Goal: Task Accomplishment & Management: Manage account settings

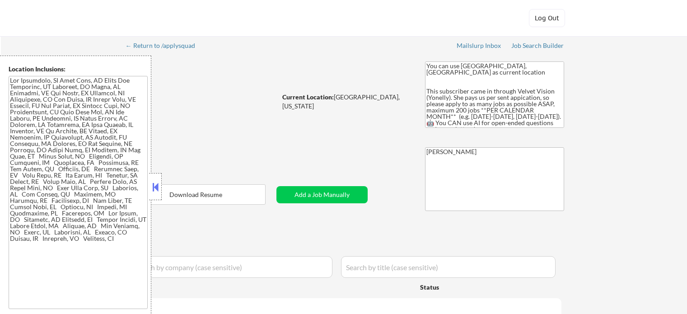
select select ""pending""
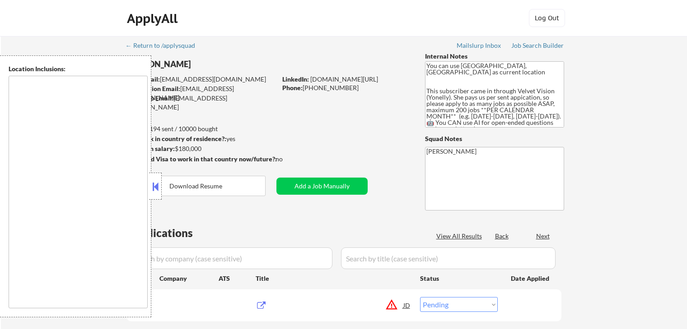
select select ""pending""
type textarea "San Francisco, CA Daly City, CA South San Francisco, CA Brisbane, CA Colma, CA …"
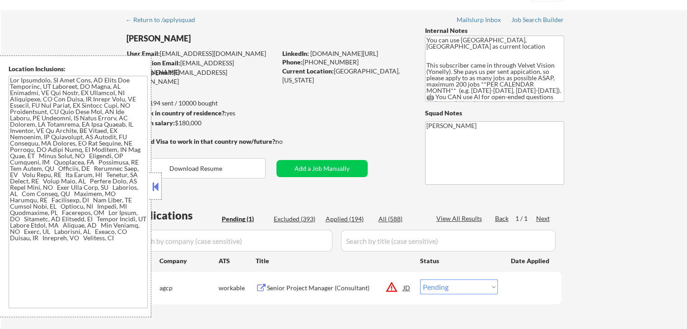
scroll to position [135, 0]
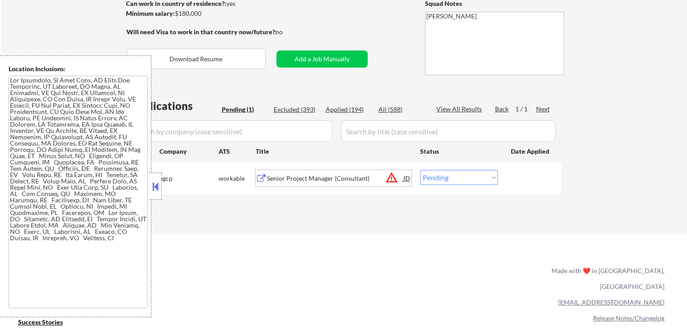
click at [278, 176] on div "Senior Project Manager (Consultant)" at bounding box center [335, 178] width 136 height 9
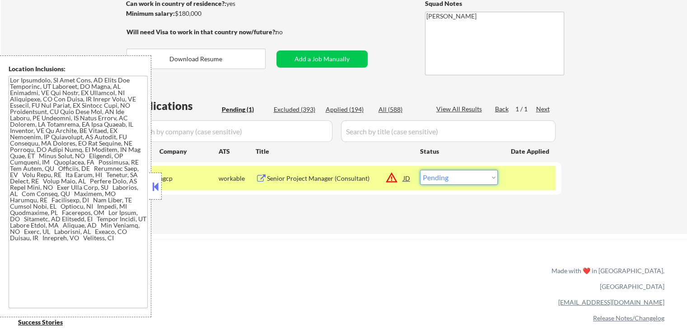
drag, startPoint x: 464, startPoint y: 179, endPoint x: 466, endPoint y: 184, distance: 5.7
click at [466, 184] on select "Choose an option... Pending Applied Excluded (Questions) Excluded (Expired) Exc…" at bounding box center [459, 177] width 78 height 15
select select ""excluded__expired_""
click at [420, 170] on select "Choose an option... Pending Applied Excluded (Questions) Excluded (Expired) Exc…" at bounding box center [459, 177] width 78 height 15
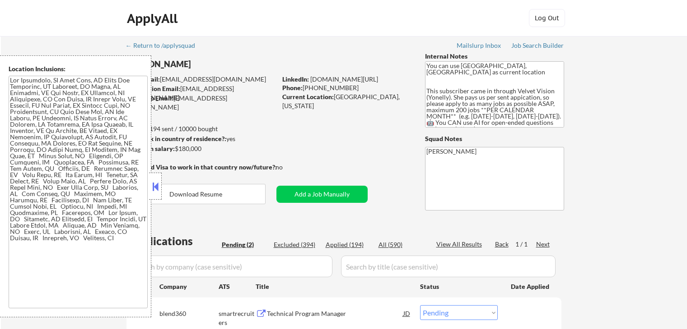
select select ""pending""
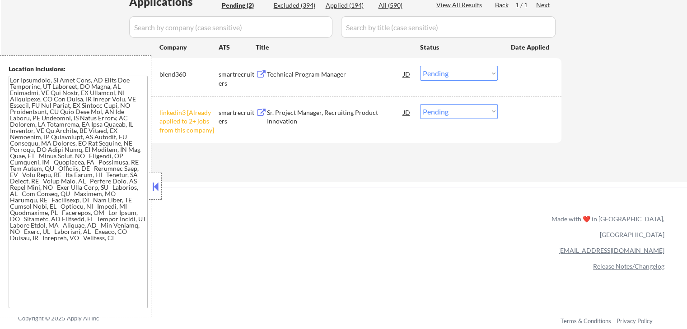
scroll to position [271, 0]
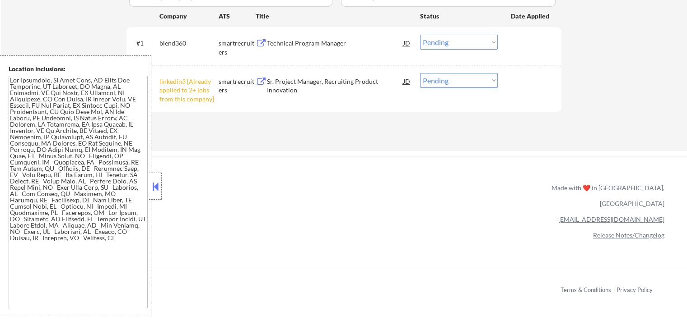
click at [269, 46] on div "Technical Program Manager" at bounding box center [335, 43] width 136 height 9
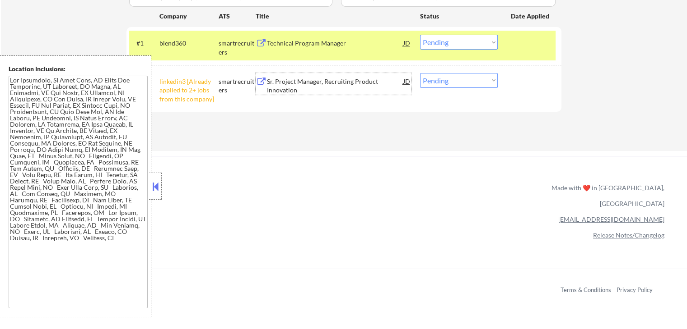
click at [275, 80] on div "Sr. Project Manager, Recruiting Product Innovation" at bounding box center [335, 86] width 136 height 18
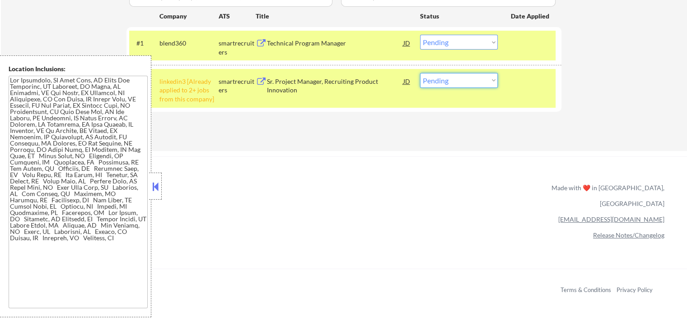
click at [446, 79] on select "Choose an option... Pending Applied Excluded (Questions) Excluded (Expired) Exc…" at bounding box center [459, 80] width 78 height 15
select select ""excluded__other_""
click at [420, 73] on select "Choose an option... Pending Applied Excluded (Questions) Excluded (Expired) Exc…" at bounding box center [459, 80] width 78 height 15
drag, startPoint x: 451, startPoint y: 44, endPoint x: 452, endPoint y: 49, distance: 5.5
click at [452, 46] on select "Choose an option... Pending Applied Excluded (Questions) Excluded (Expired) Exc…" at bounding box center [459, 42] width 78 height 15
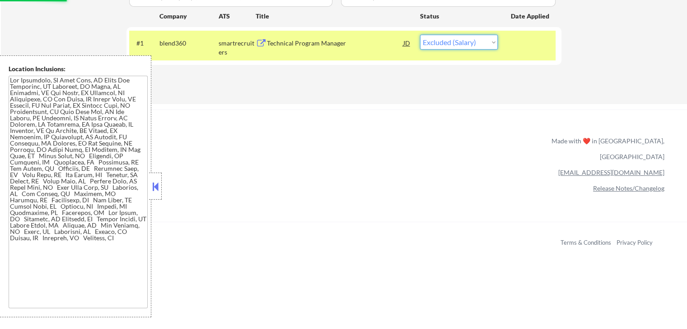
click at [420, 35] on select "Choose an option... Pending Applied Excluded (Questions) Excluded (Expired) Exc…" at bounding box center [459, 42] width 78 height 15
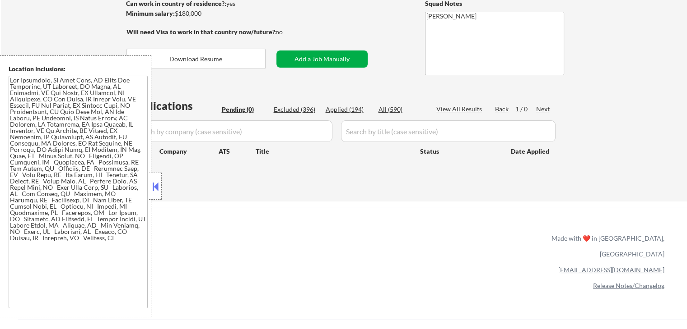
scroll to position [45, 0]
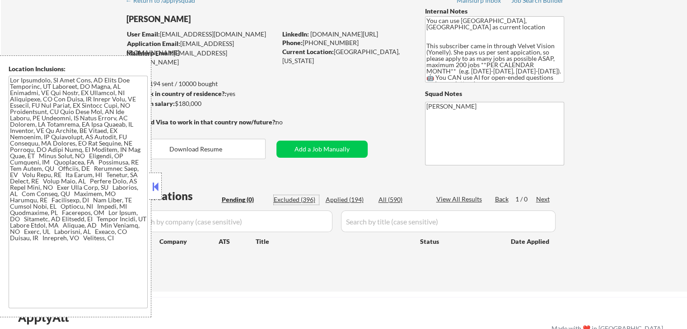
click at [298, 200] on div "Excluded (396)" at bounding box center [296, 199] width 45 height 9
select select ""excluded__bad_match_""
select select ""excluded__salary_""
select select ""excluded__other_""
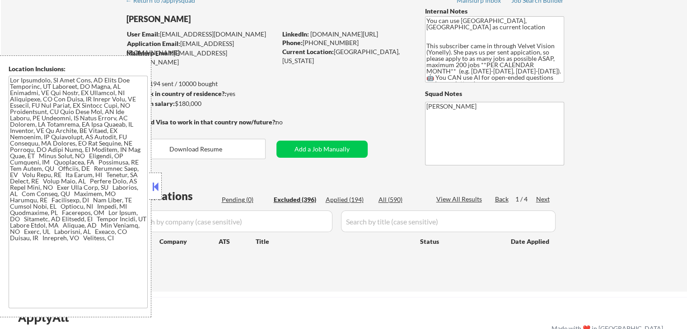
select select ""excluded""
select select ""excluded__salary_""
select select ""excluded__location_""
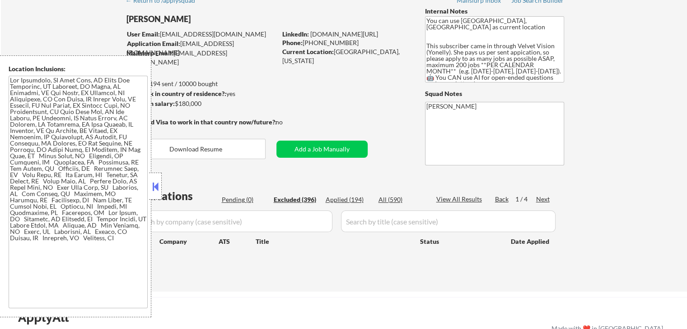
select select ""excluded__other_""
select select ""excluded__salary_""
select select ""excluded__location_""
select select ""excluded__expired_""
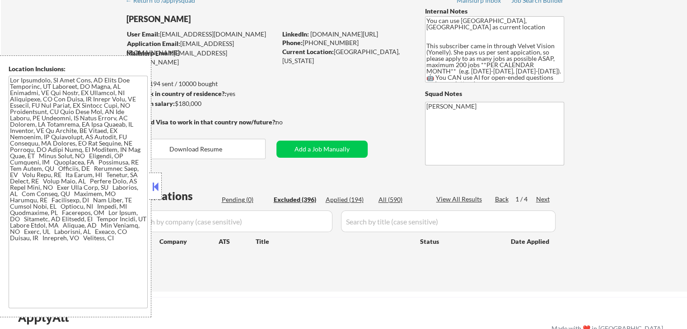
select select ""excluded__salary_""
select select ""excluded__expired_""
select select ""excluded""
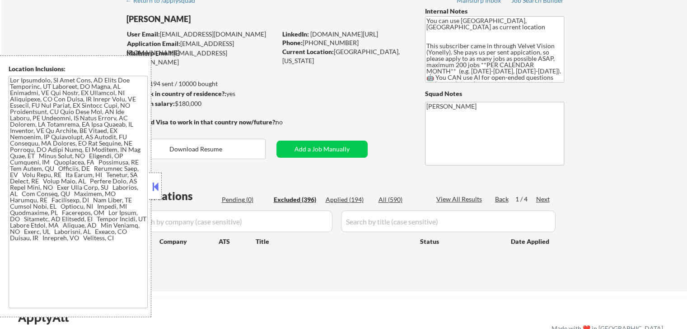
select select ""excluded__other_""
select select ""excluded__location_""
select select ""excluded__other_""
select select ""excluded__blocklist_""
select select ""excluded__salary_""
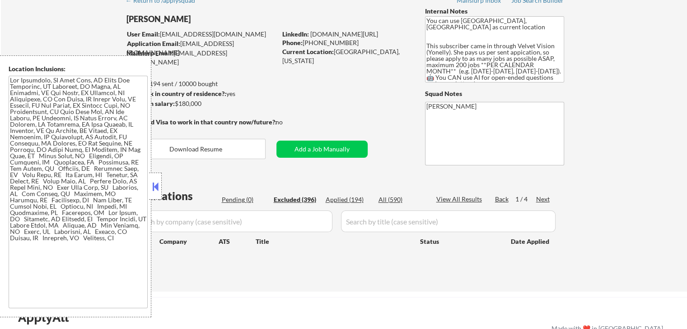
select select ""excluded__location_""
select select ""excluded__salary_""
select select ""excluded__expired_""
select select ""excluded__other_""
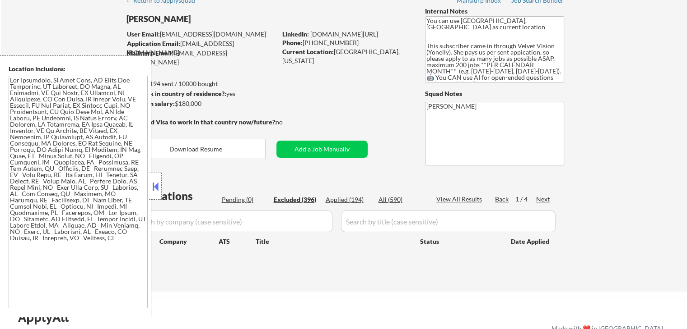
select select ""excluded__location_""
select select ""excluded__expired_""
select select ""excluded__other_""
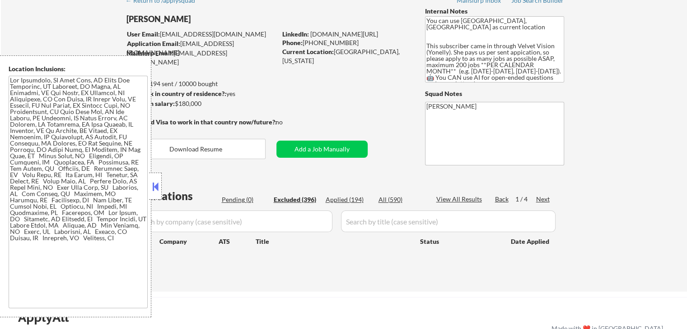
select select ""excluded""
select select ""excluded__other_""
select select ""excluded__expired_""
select select ""excluded__salary_""
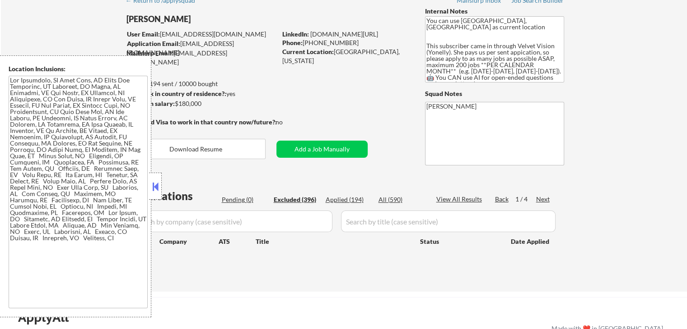
select select ""excluded__location_""
select select ""excluded__salary_""
select select ""excluded__location_""
select select ""excluded__expired_""
select select ""excluded""
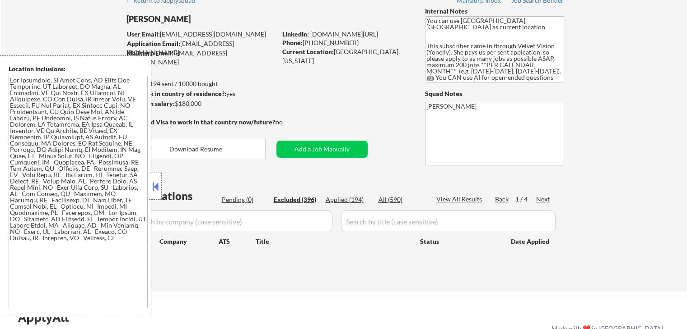
select select ""excluded__salary_""
select select ""excluded""
select select ""excluded__expired_""
select select ""excluded""
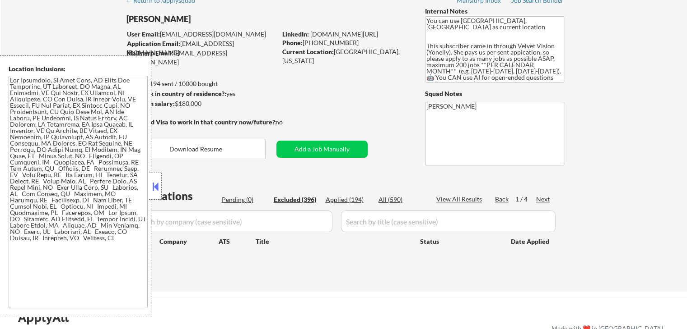
select select ""excluded__salary_""
select select ""excluded__location_""
select select ""excluded__expired_""
select select ""excluded__other_""
select select ""excluded__location_""
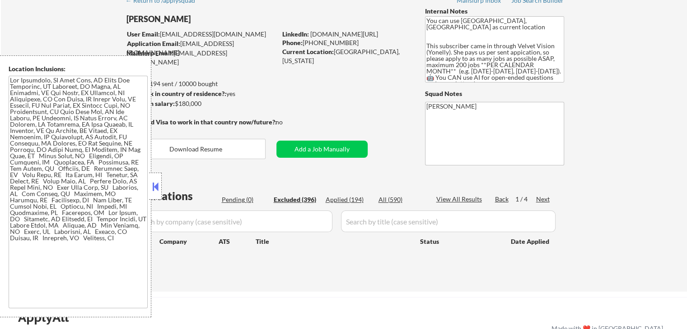
select select ""excluded__salary_""
select select ""excluded__expired_""
select select ""excluded__location_""
select select ""excluded__expired_""
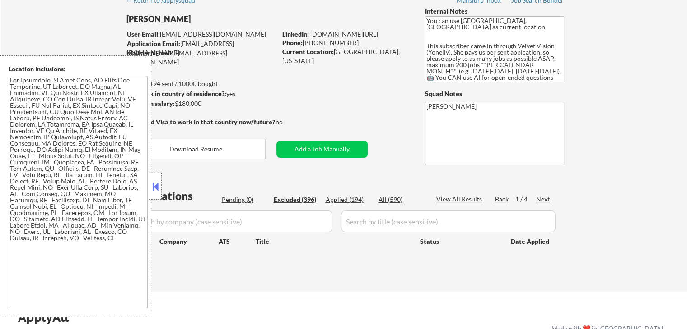
select select ""excluded__salary_""
select select ""excluded__other_""
select select ""excluded__salary_""
select select ""excluded__expired_""
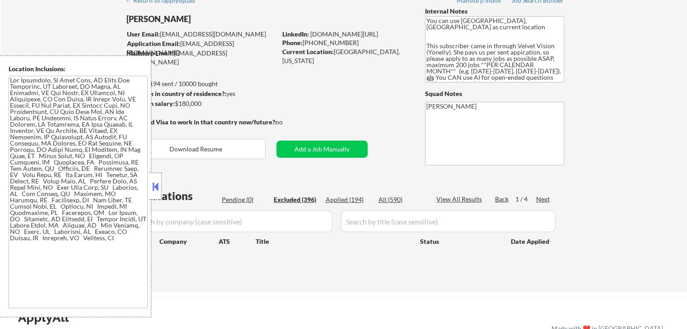
select select ""excluded""
select select ""excluded__expired_""
select select ""excluded__location_""
select select ""excluded__expired_""
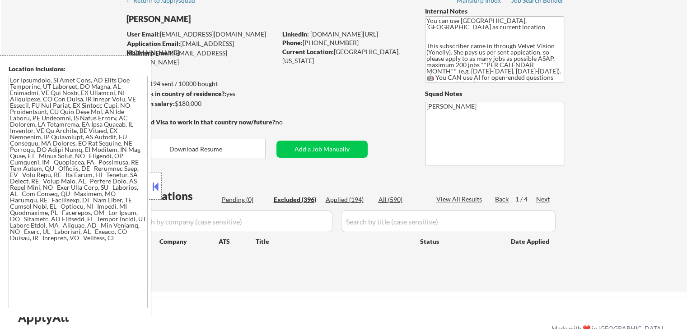
select select ""excluded__location_""
select select ""excluded__salary_""
select select ""excluded__location_""
select select ""excluded__salary_""
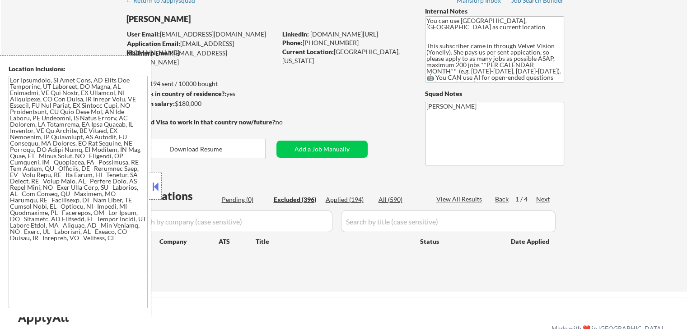
select select ""excluded__expired_""
select select ""excluded__salary_""
select select ""excluded__expired_""
select select ""excluded__salary_""
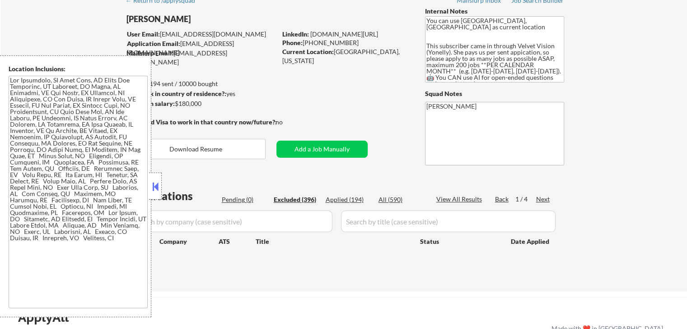
select select ""excluded""
select select ""excluded__expired_""
select select ""excluded__salary_""
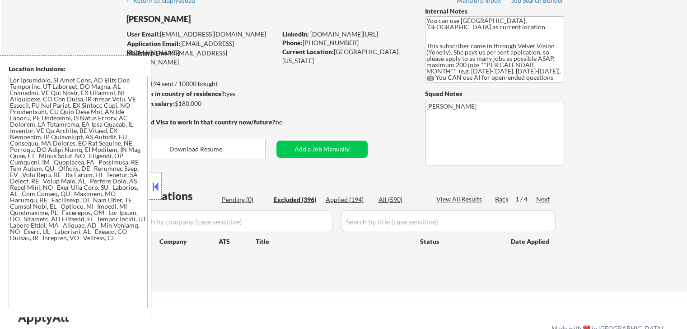
select select ""excluded__salary_""
select select ""excluded__expired_""
select select ""excluded__salary_""
select select ""excluded__location_""
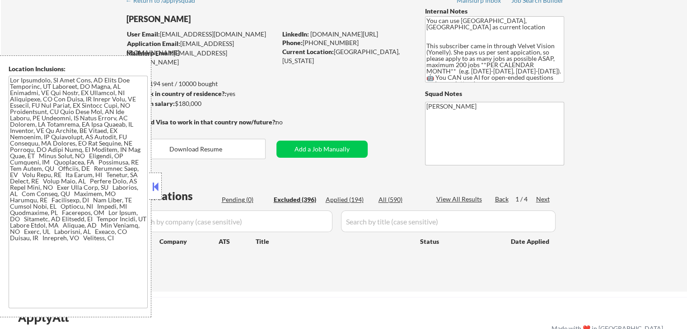
select select ""excluded__expired_""
select select ""excluded""
select select ""excluded__other_""
select select ""excluded__expired_""
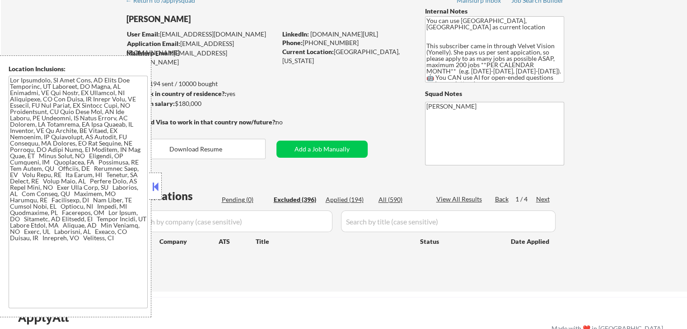
select select ""excluded__other_""
select select ""excluded__expired_""
select select ""excluded__salary_""
select select ""excluded__location_""
select select ""excluded__salary_""
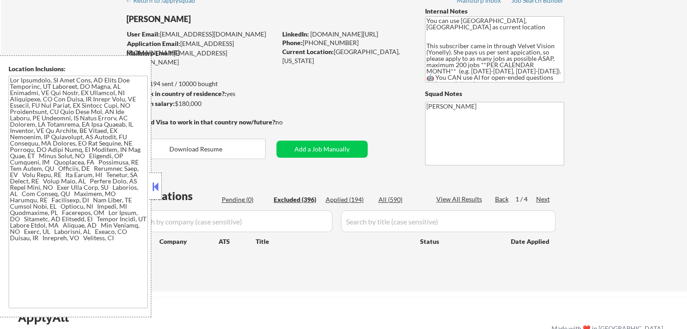
select select ""excluded__other_""
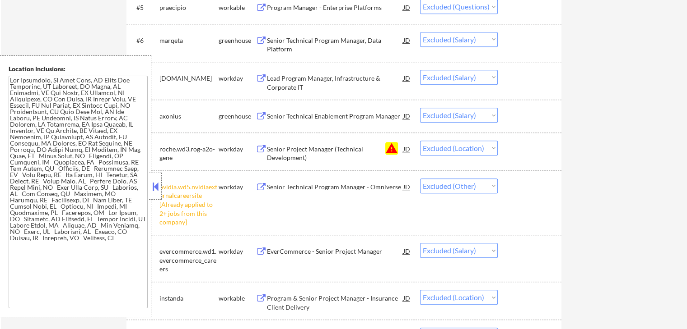
scroll to position [496, 0]
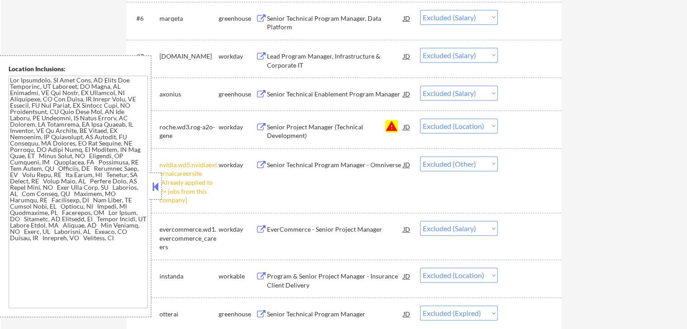
click at [336, 124] on div "Senior Project Manager (Technical Development)" at bounding box center [335, 132] width 136 height 18
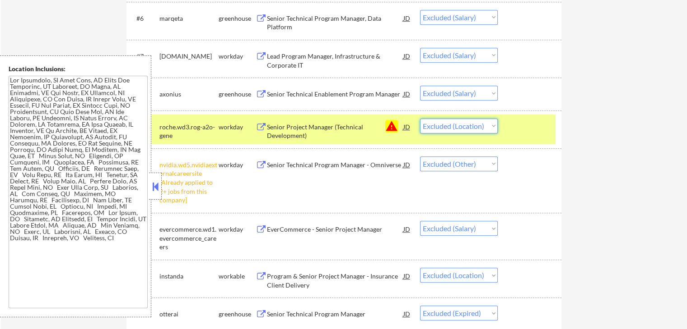
click at [457, 128] on select "Choose an option... Pending Applied Excluded (Questions) Excluded (Expired) Exc…" at bounding box center [459, 126] width 78 height 15
select select ""excluded__expired_""
click at [420, 119] on select "Choose an option... Pending Applied Excluded (Questions) Excluded (Expired) Exc…" at bounding box center [459, 126] width 78 height 15
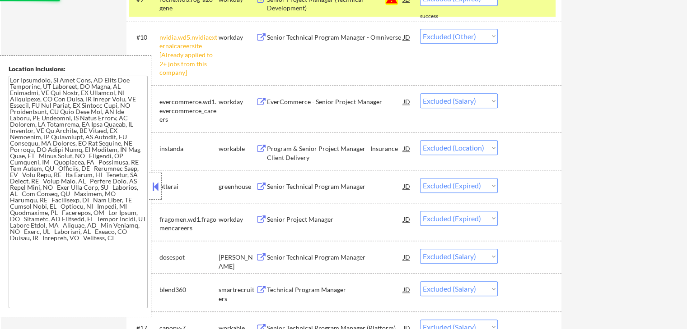
scroll to position [677, 0]
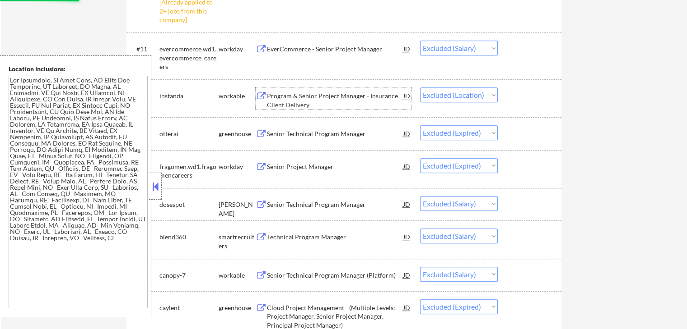
click at [283, 101] on div "Program & Senior Project Manager - Insurance Client Delivery" at bounding box center [335, 101] width 136 height 18
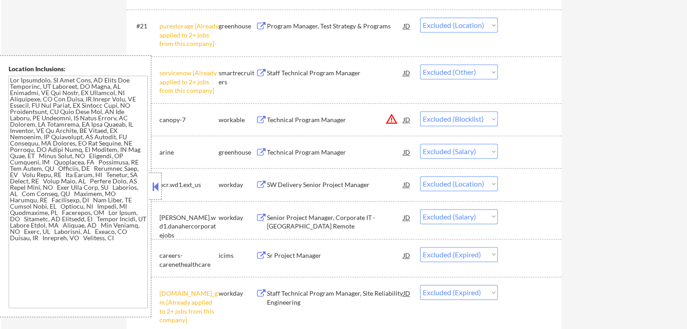
scroll to position [1128, 0]
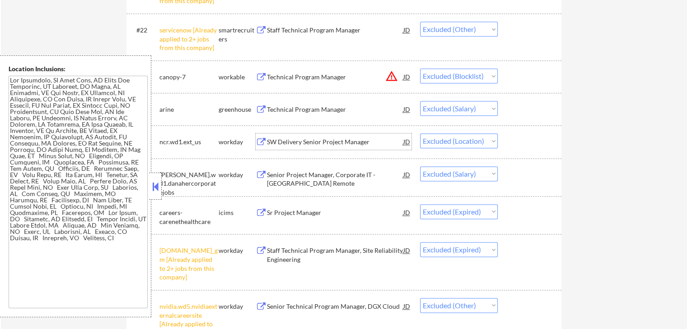
click at [292, 143] on div "SW Delivery Senior Project Manager" at bounding box center [335, 142] width 136 height 9
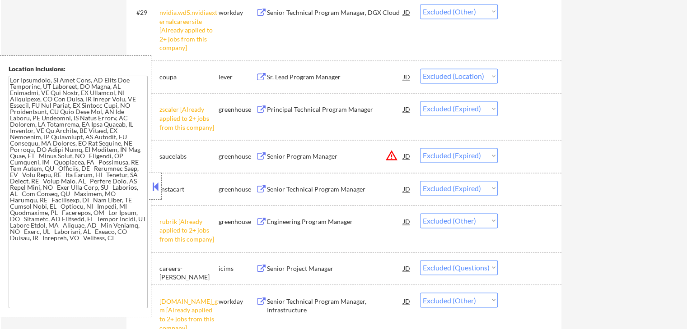
scroll to position [1444, 0]
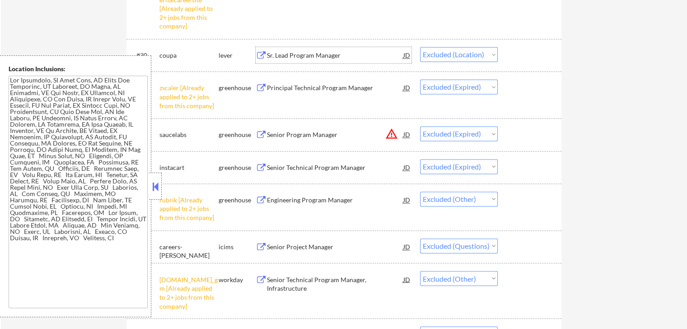
click at [280, 56] on div "Sr. Lead Program Manager" at bounding box center [335, 55] width 136 height 9
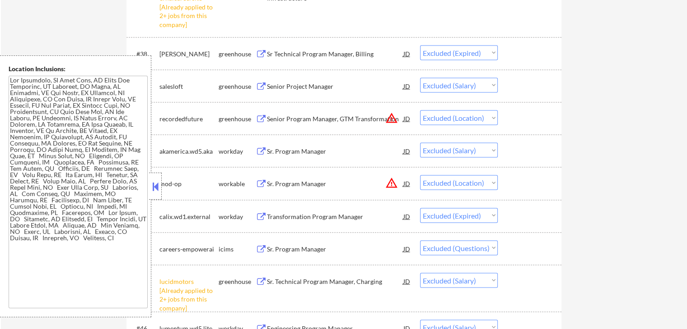
scroll to position [1805, 0]
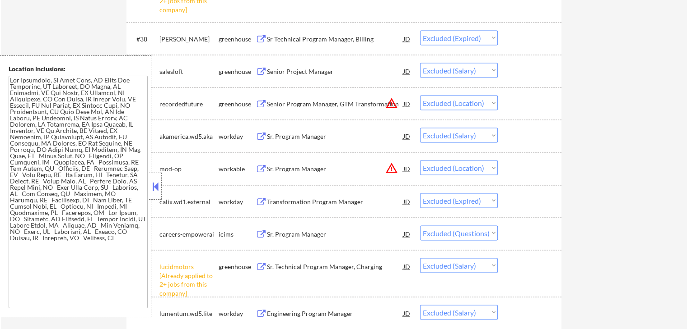
click at [306, 162] on div "Sr. Program Manager" at bounding box center [335, 169] width 136 height 16
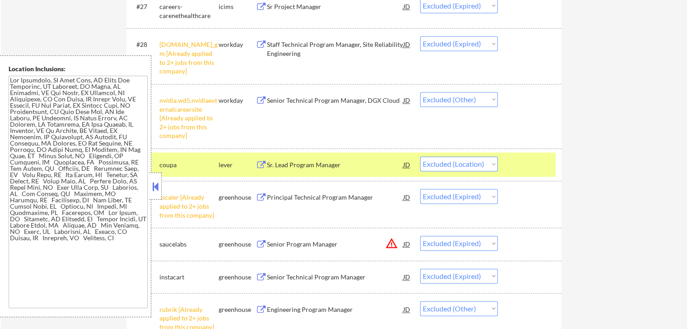
scroll to position [1380, 0]
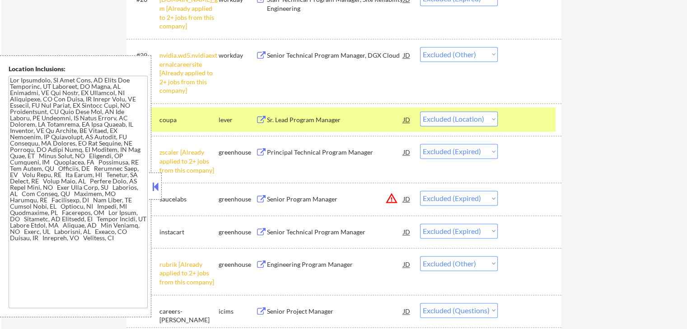
click at [408, 119] on div "JD" at bounding box center [406, 119] width 9 height 16
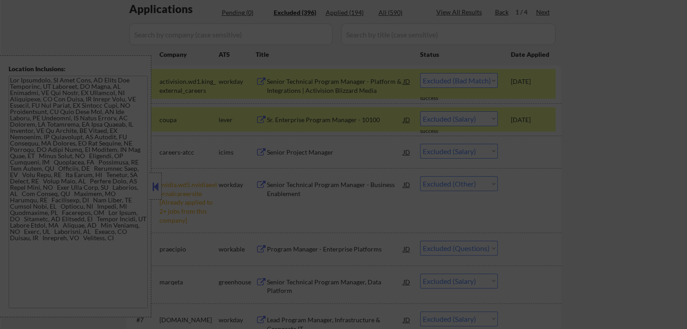
scroll to position [316, 0]
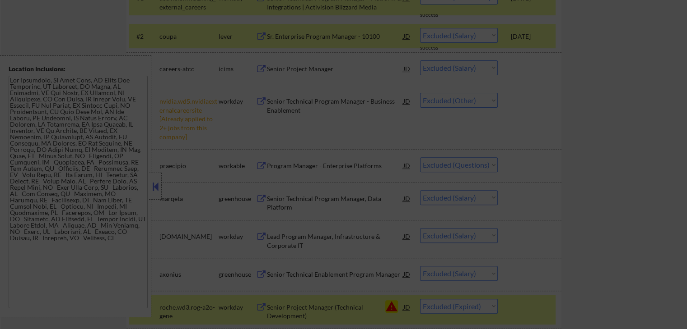
click at [635, 120] on div at bounding box center [343, 164] width 687 height 329
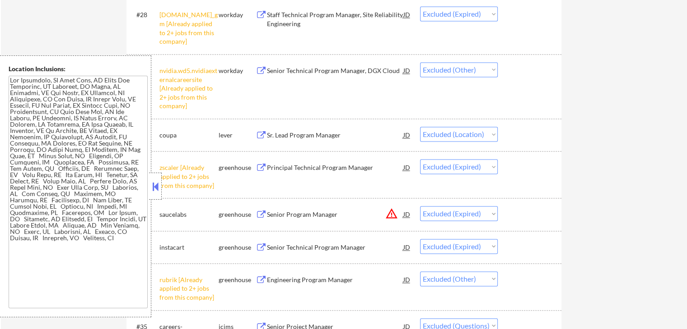
scroll to position [1380, 0]
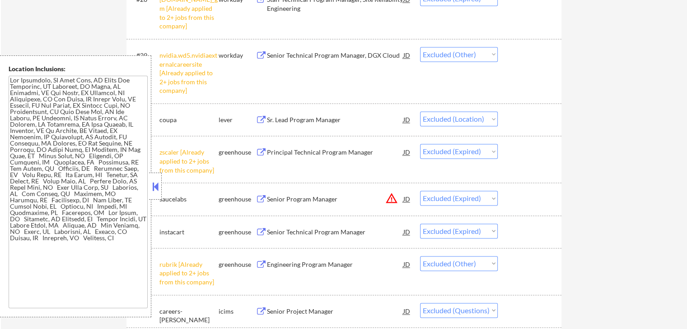
click at [467, 114] on select "Choose an option... Pending Applied Excluded (Questions) Excluded (Expired) Exc…" at bounding box center [459, 118] width 78 height 15
click at [420, 111] on select "Choose an option... Pending Applied Excluded (Questions) Excluded (Expired) Exc…" at bounding box center [459, 118] width 78 height 15
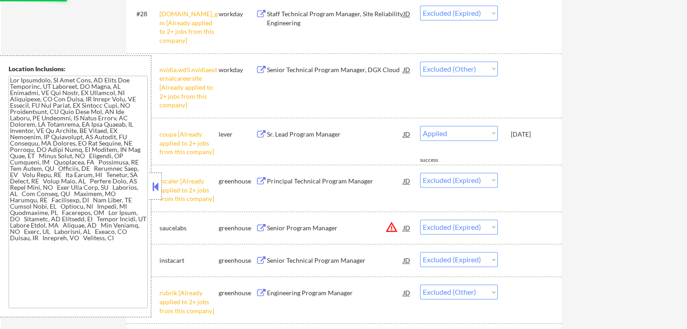
select select ""excluded__expired_""
select select ""excluded__other_""
select select ""excluded""
select select ""excluded__other_""
select select ""excluded__expired_""
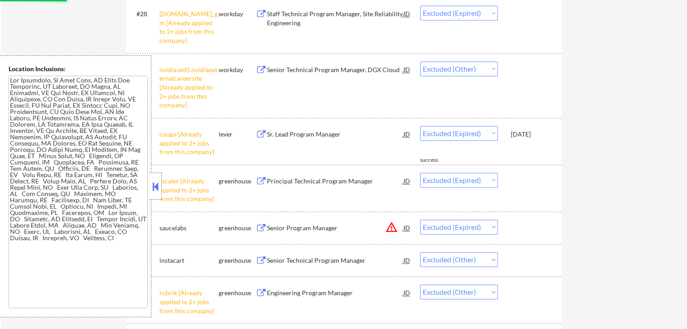
select select ""excluded__salary_""
select select ""excluded__location_""
select select ""excluded__salary_""
select select ""excluded__location_""
select select ""excluded__expired_""
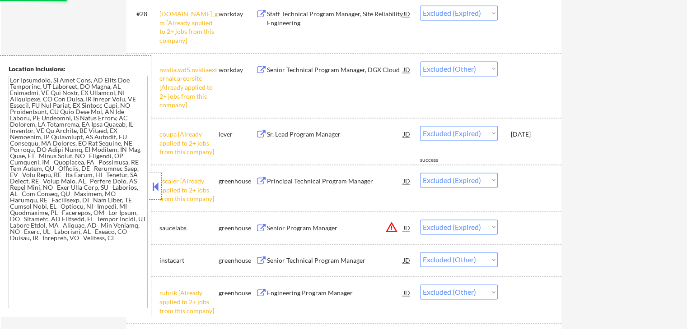
select select ""excluded""
select select ""excluded__salary_""
select select ""excluded""
select select ""excluded__expired_""
select select ""excluded""
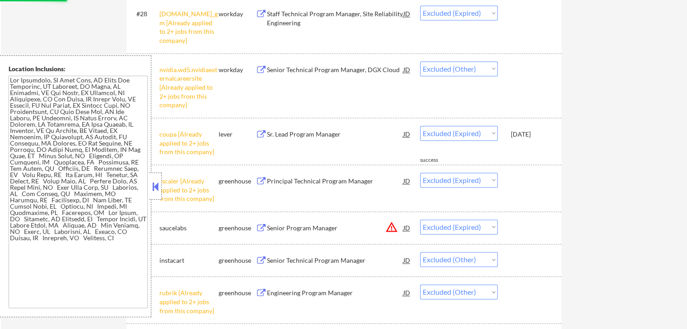
select select ""excluded__salary_""
select select ""excluded__location_""
select select ""excluded__expired_""
select select ""excluded__other_""
select select ""excluded__location_""
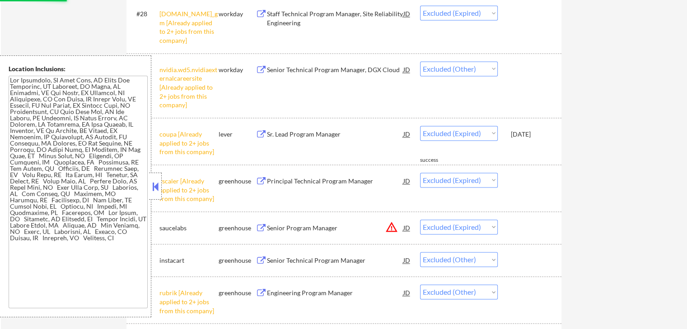
select select ""excluded__salary_""
select select ""excluded__expired_""
select select ""excluded__location_""
select select ""excluded__expired_""
select select ""excluded__salary_""
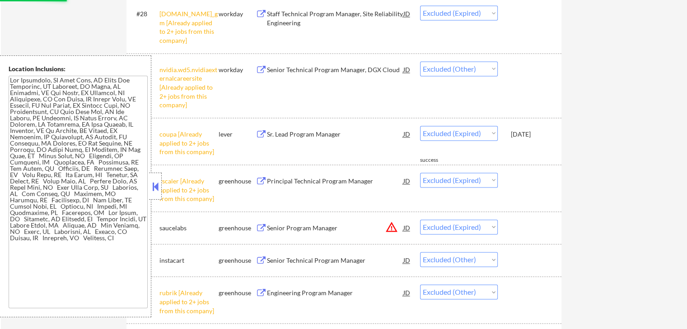
select select ""excluded__other_""
select select ""excluded__salary_""
select select ""excluded__expired_""
select select ""excluded""
select select ""excluded__expired_""
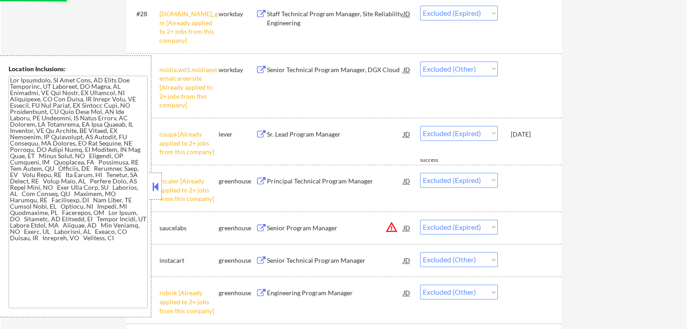
select select ""excluded__location_""
select select ""excluded__expired_""
select select ""excluded__location_""
select select ""excluded__salary_""
select select ""excluded__location_""
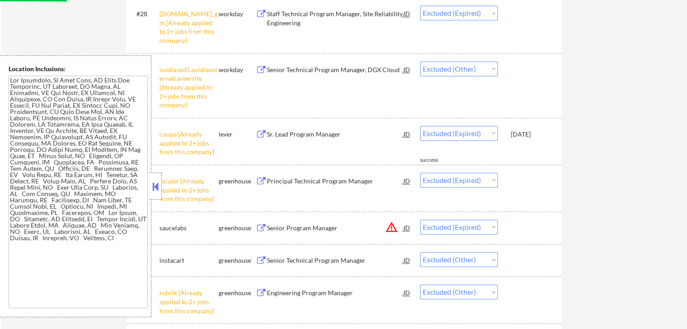
select select ""excluded__salary_""
select select ""excluded__expired_""
select select ""excluded__salary_""
select select ""excluded__expired_""
select select ""excluded__salary_""
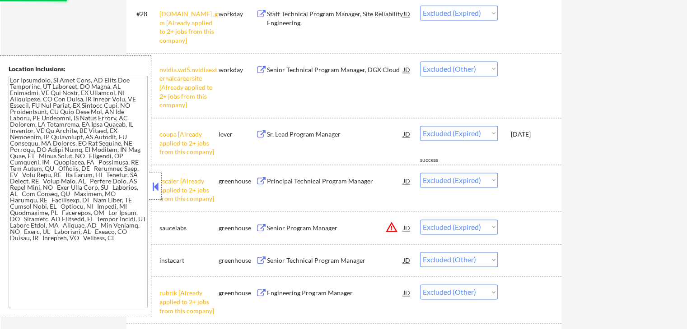
select select ""excluded""
select select ""excluded__expired_""
select select ""excluded__salary_""
select select ""excluded__expired_""
select select ""excluded__salary_""
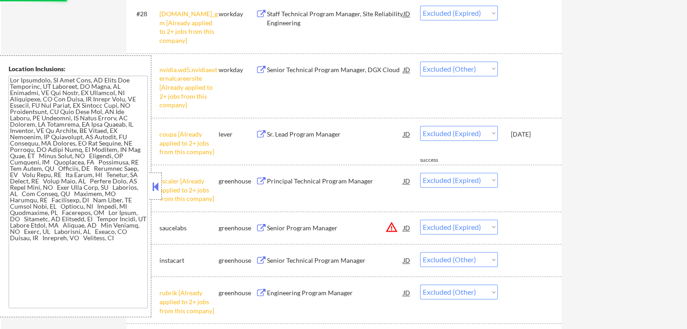
select select ""excluded__location_""
select select ""excluded__expired_""
select select ""excluded""
select select ""excluded__other_""
select select ""excluded__expired_""
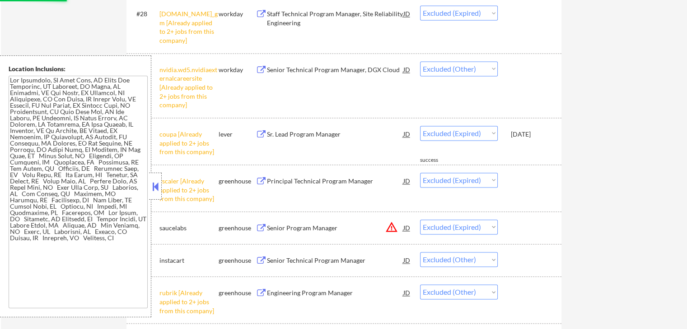
select select ""excluded__other_""
select select ""excluded__expired_""
select select ""excluded__salary_""
select select ""excluded__location_""
select select ""excluded__salary_""
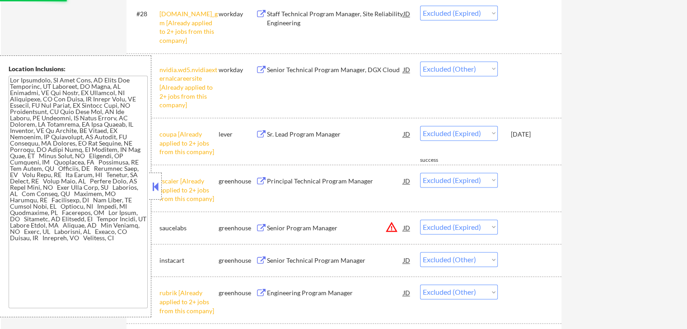
select select ""excluded__other_""
select select ""excluded__location_""
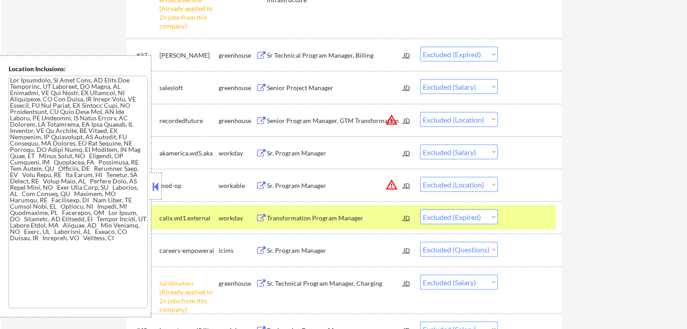
scroll to position [1786, 0]
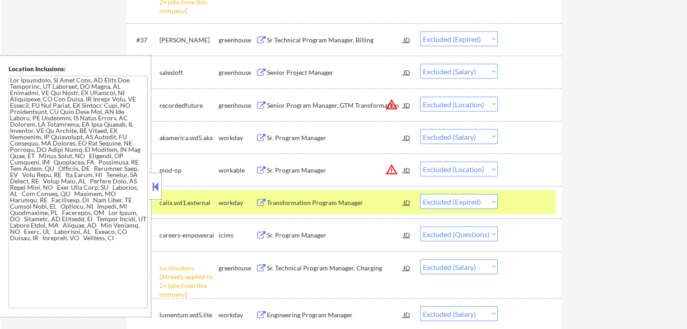
click at [313, 107] on div "Senior Program Manager, GTM Transformation" at bounding box center [335, 105] width 136 height 9
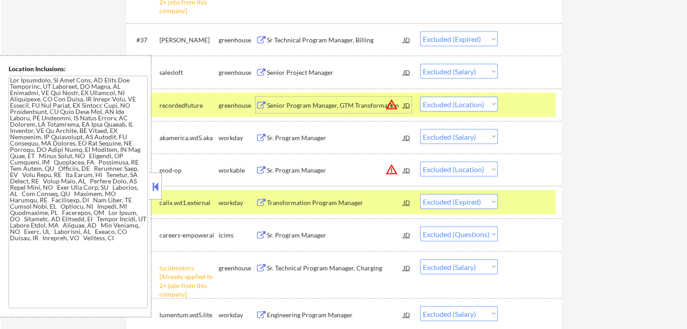
scroll to position [1831, 0]
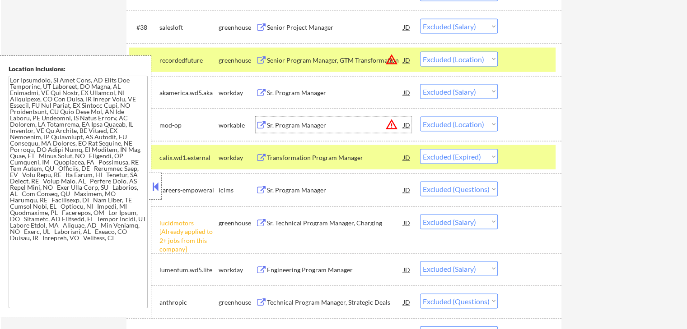
click at [316, 125] on div "Sr. Program Manager" at bounding box center [335, 125] width 136 height 9
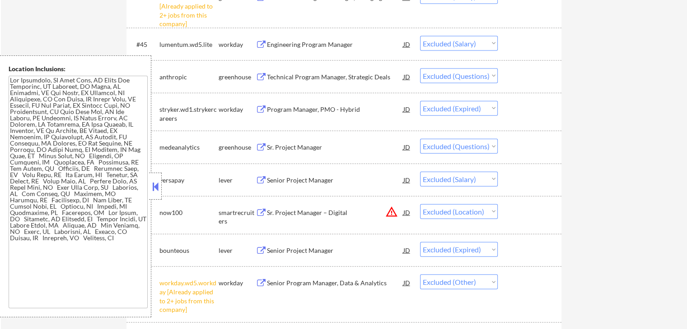
scroll to position [2102, 0]
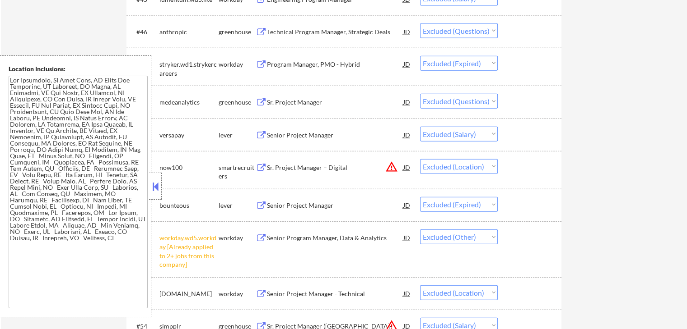
click at [271, 162] on div "Sr. Project Manager – Digital" at bounding box center [335, 167] width 136 height 16
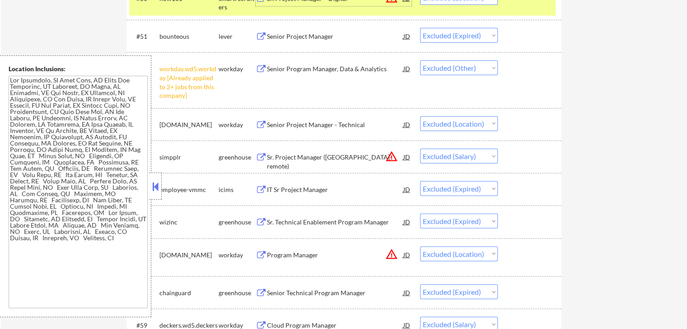
scroll to position [2328, 0]
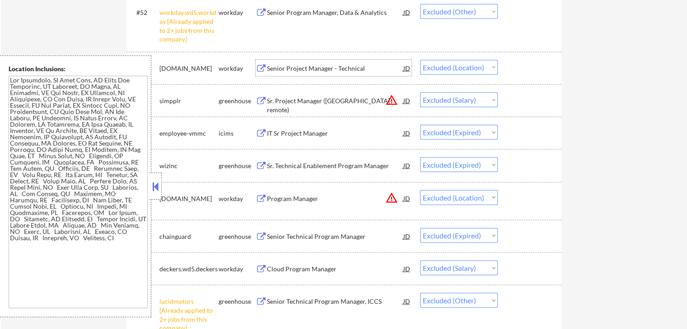
click at [291, 66] on div "Senior Project Manager - Technical" at bounding box center [335, 68] width 136 height 9
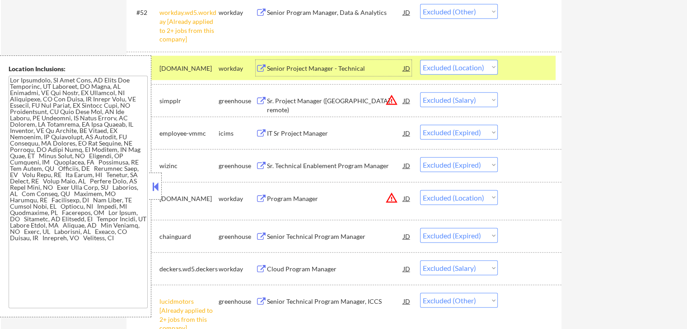
click at [311, 199] on div "Program Manager" at bounding box center [335, 199] width 136 height 9
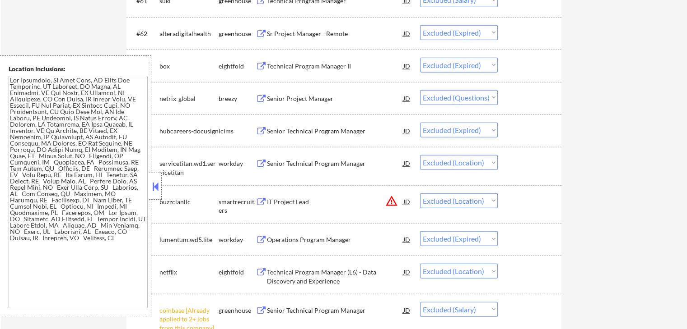
scroll to position [2734, 0]
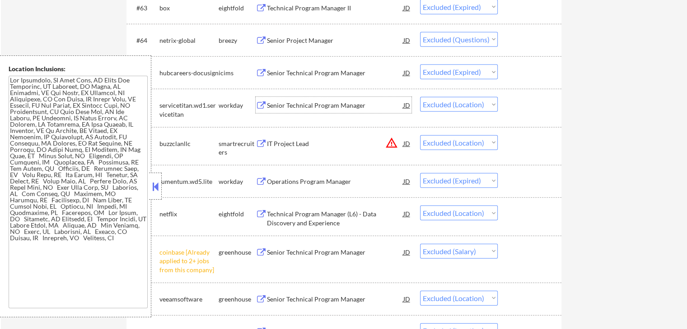
click at [292, 107] on div "Senior Technical Program Manager" at bounding box center [335, 105] width 136 height 9
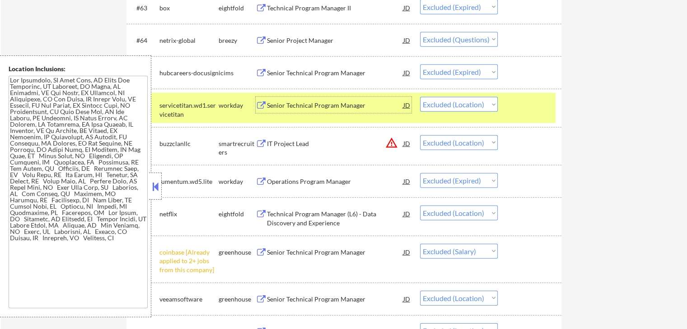
click at [283, 141] on div "IT Project Lead" at bounding box center [335, 143] width 136 height 9
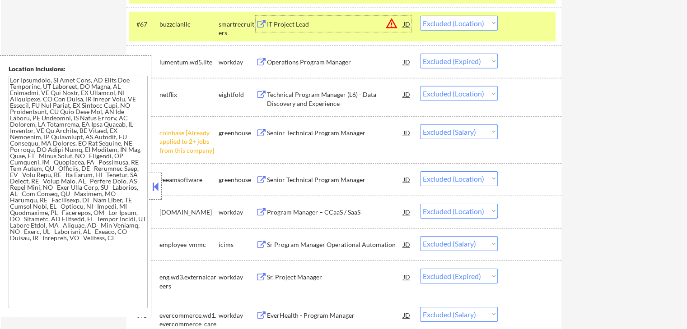
scroll to position [2869, 0]
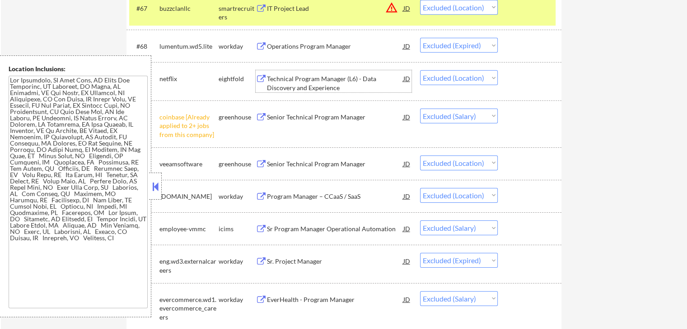
click at [280, 81] on div "Technical Program Manager (L6) - Data Discovery and Experience" at bounding box center [335, 83] width 136 height 18
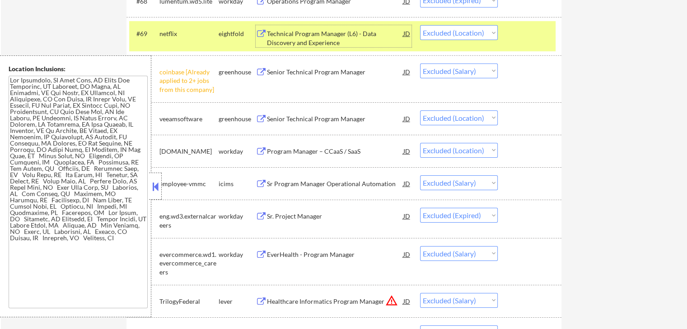
scroll to position [2960, 0]
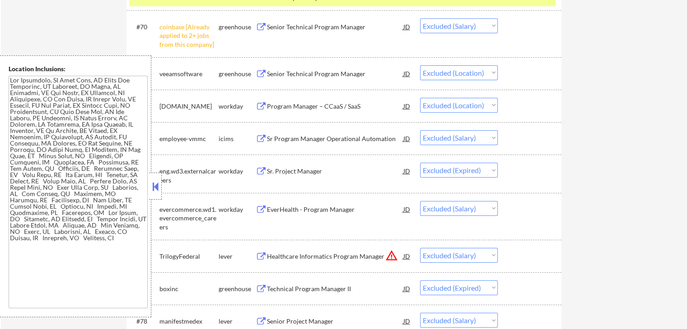
click at [258, 76] on button at bounding box center [260, 74] width 11 height 9
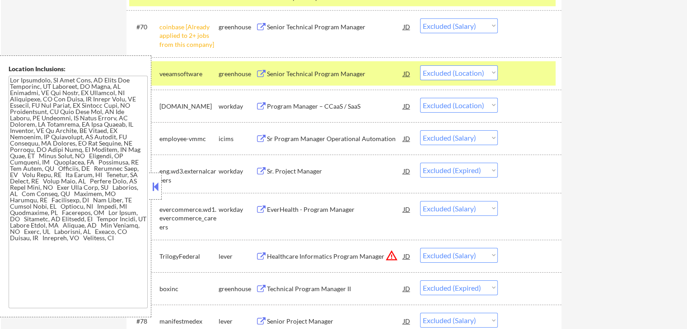
click at [263, 108] on button at bounding box center [260, 106] width 11 height 9
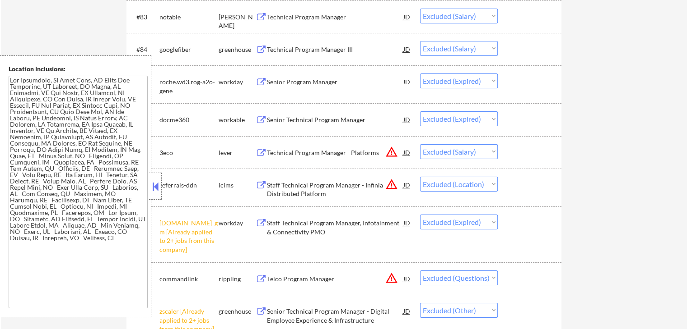
scroll to position [3501, 0]
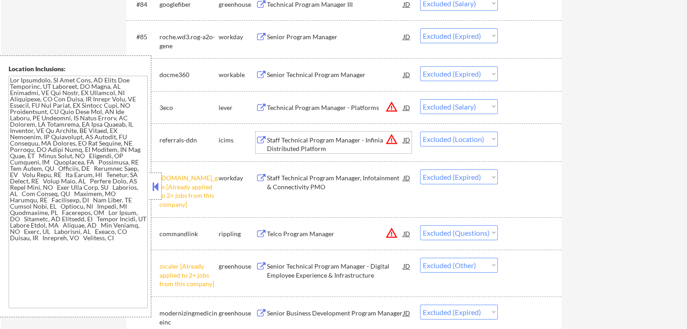
click at [269, 145] on div "Staff Technical Program Manager - Infinia Distributed Platform" at bounding box center [335, 145] width 136 height 18
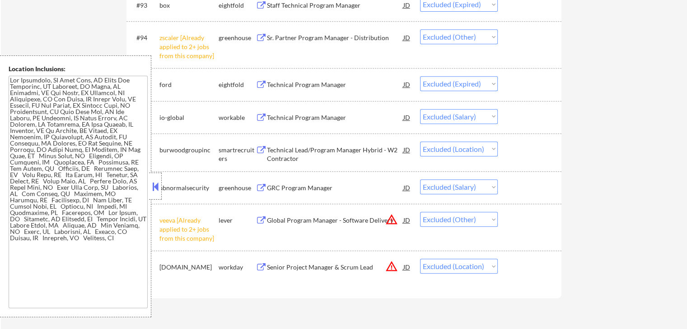
scroll to position [3862, 0]
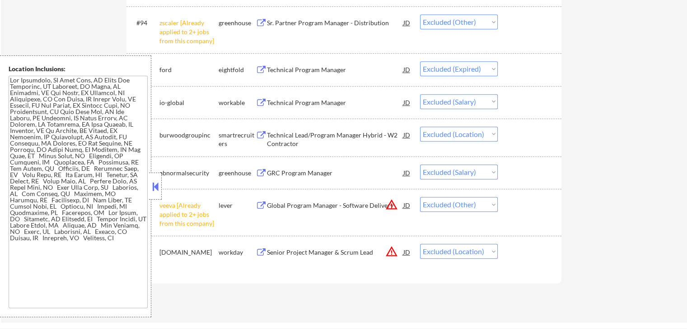
click at [265, 139] on button at bounding box center [260, 135] width 11 height 9
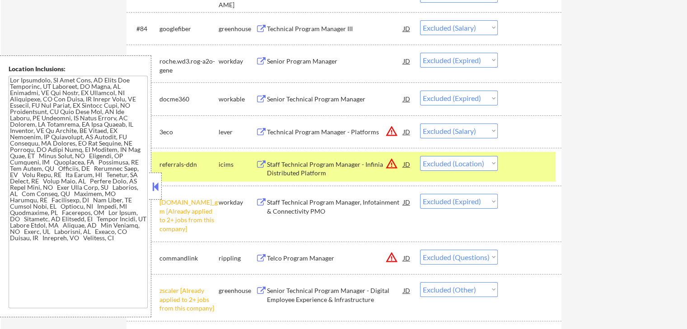
scroll to position [3522, 0]
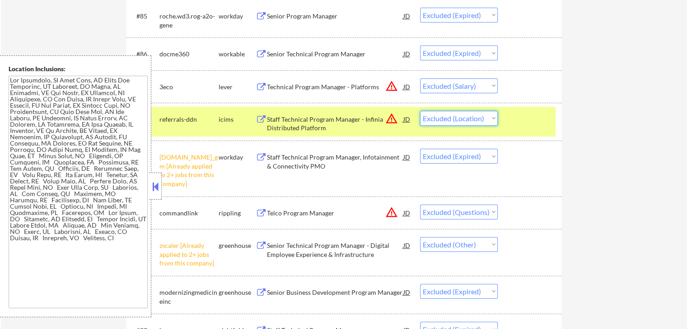
click at [459, 117] on select "Choose an option... Pending Applied Excluded (Questions) Excluded (Expired) Exc…" at bounding box center [459, 118] width 78 height 15
click at [420, 111] on select "Choose an option... Pending Applied Excluded (Questions) Excluded (Expired) Exc…" at bounding box center [459, 118] width 78 height 15
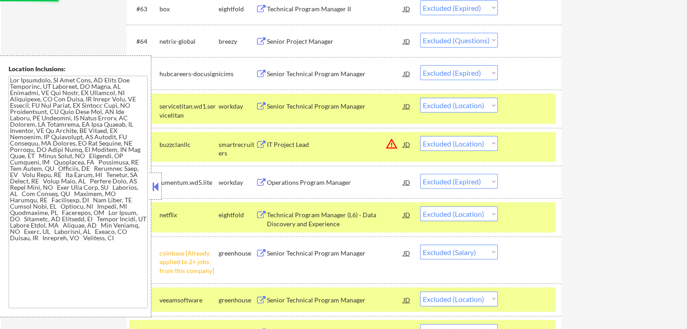
select select ""excluded__expired_""
select select ""excluded""
select select ""excluded__other_""
select select ""excluded__expired_""
select select ""excluded__other_""
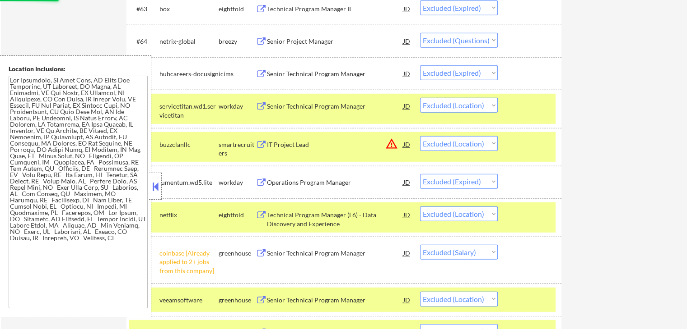
select select ""excluded__expired_""
select select ""excluded__salary_""
select select ""excluded__location_""
select select ""excluded__salary_""
select select ""excluded__other_""
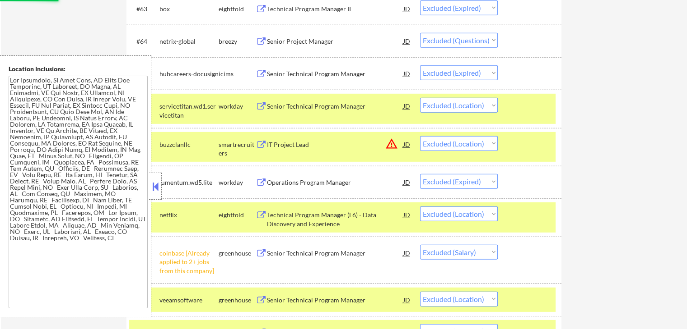
select select ""excluded__location_""
select select ""excluded__expired_""
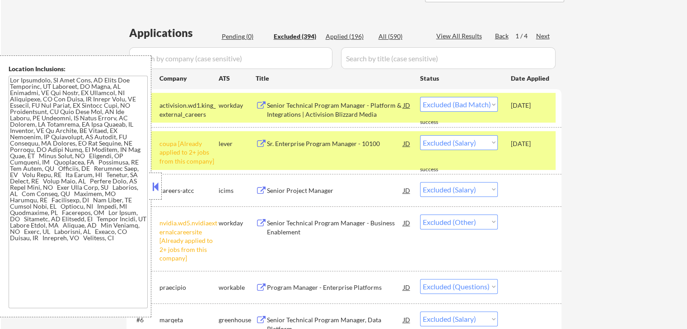
scroll to position [92, 0]
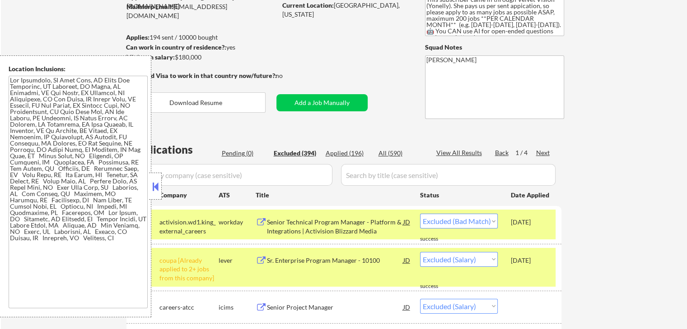
click at [357, 151] on div "Applied (196)" at bounding box center [347, 153] width 45 height 9
select select ""applied""
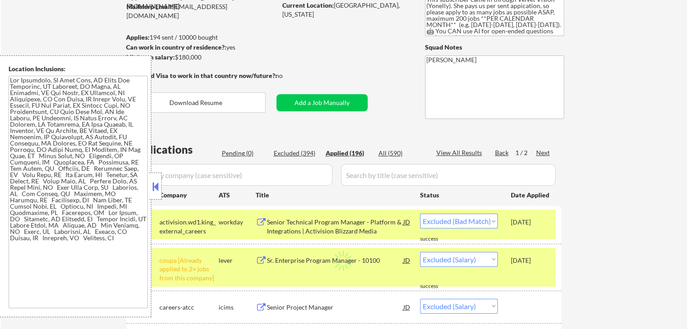
select select ""applied""
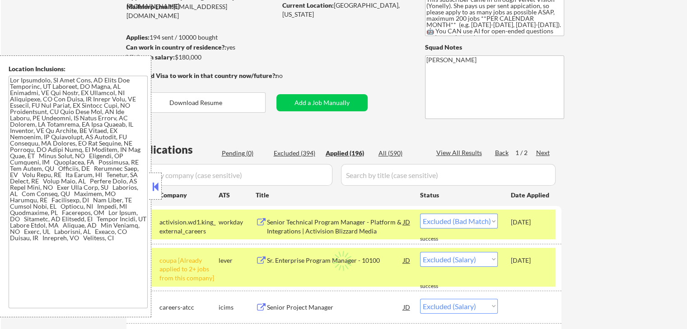
select select ""applied""
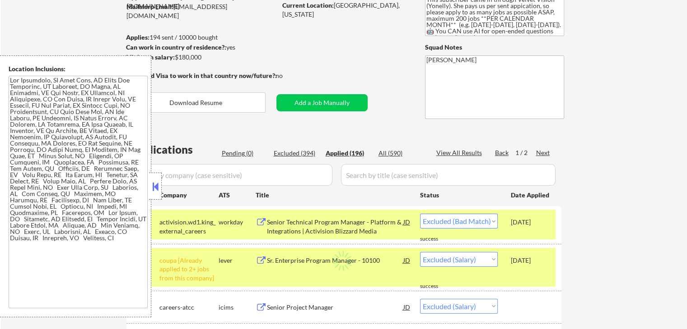
select select ""applied""
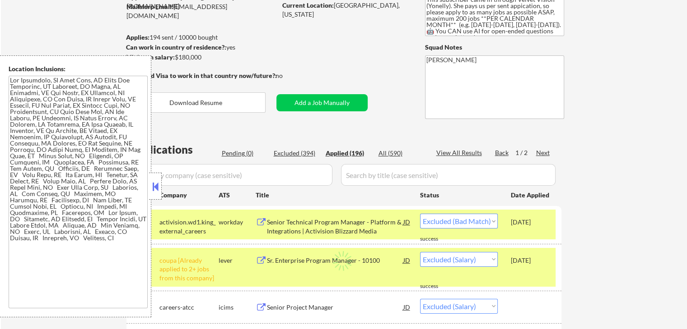
select select ""applied""
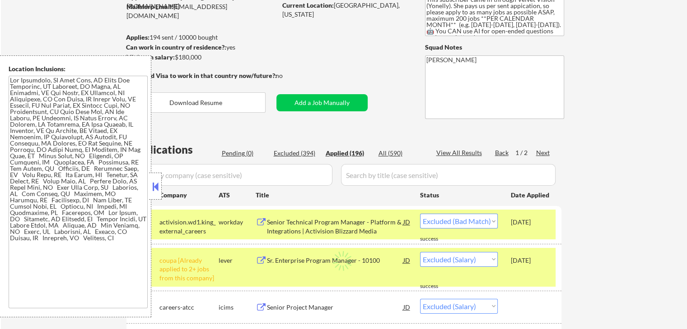
select select ""applied""
